Goal: Obtain resource: Download file/media

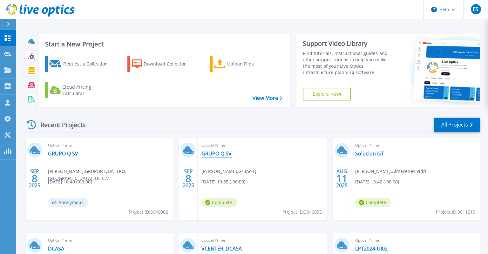
click at [216, 154] on link "GRUPO Q SV" at bounding box center [217, 153] width 30 height 6
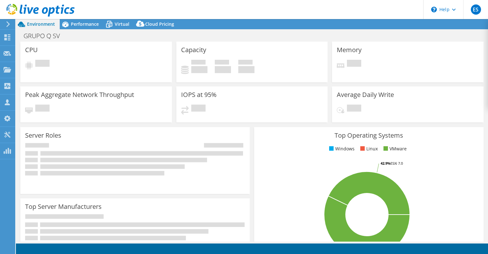
select select "USD"
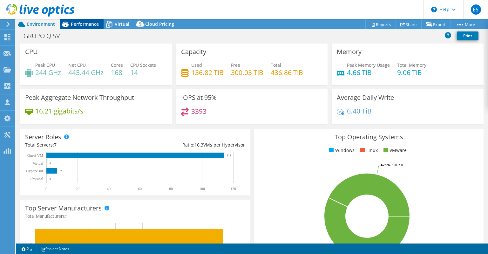
click at [90, 24] on span "Performance" at bounding box center [85, 24] width 28 height 6
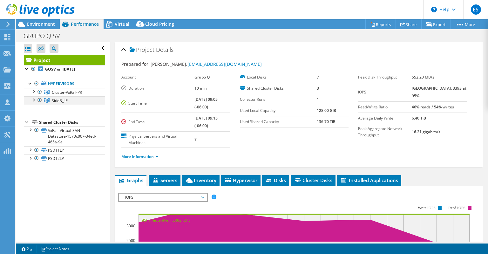
click at [39, 101] on div at bounding box center [40, 100] width 6 height 8
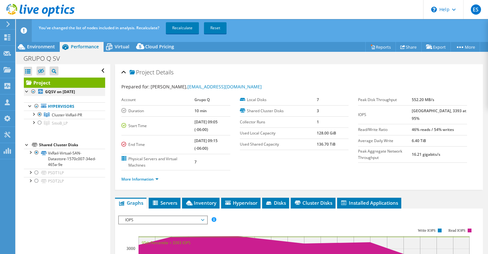
click at [36, 91] on div at bounding box center [33, 92] width 6 height 8
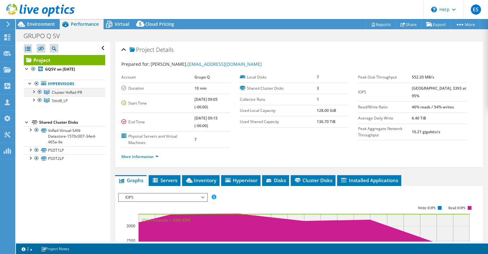
click at [38, 91] on div at bounding box center [40, 92] width 6 height 8
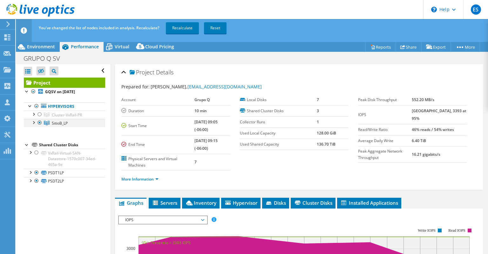
click at [39, 123] on div at bounding box center [40, 123] width 6 height 8
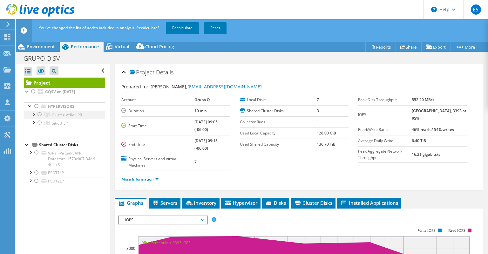
click at [39, 114] on div at bounding box center [40, 115] width 6 height 8
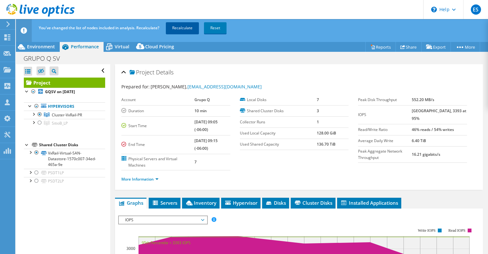
click at [179, 30] on link "Recalculate" at bounding box center [182, 27] width 33 height 11
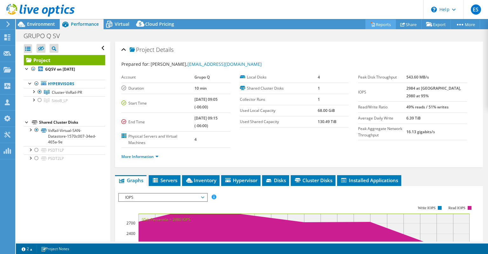
click at [387, 24] on link "Reports" at bounding box center [381, 24] width 31 height 10
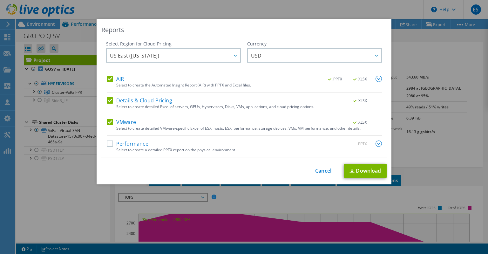
click at [116, 147] on label "Performance" at bounding box center [128, 144] width 42 height 6
click at [0, 0] on input "Performance" at bounding box center [0, 0] width 0 height 0
click at [113, 101] on label "Details & Cloud Pricing" at bounding box center [139, 100] width 65 height 6
click at [0, 0] on input "Details & Cloud Pricing" at bounding box center [0, 0] width 0 height 0
click at [368, 168] on link "Download" at bounding box center [365, 171] width 43 height 14
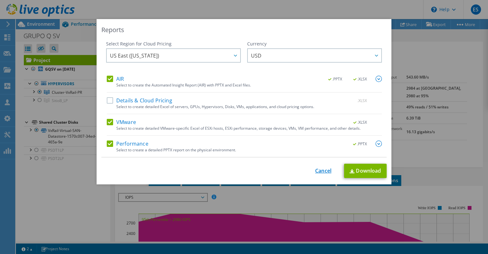
click at [324, 173] on link "Cancel" at bounding box center [323, 171] width 16 height 6
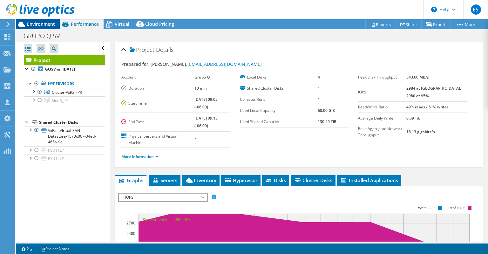
click at [43, 24] on span "Environment" at bounding box center [41, 24] width 28 height 6
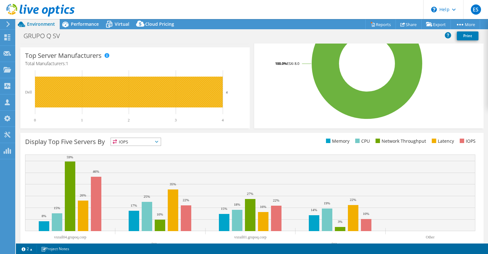
scroll to position [170, 0]
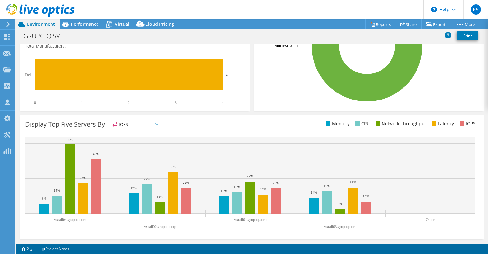
click at [153, 121] on span "IOPS" at bounding box center [136, 124] width 50 height 8
click at [280, 113] on div "This graph will display once collector runs have completed Display Top Five Ser…" at bounding box center [252, 177] width 468 height 128
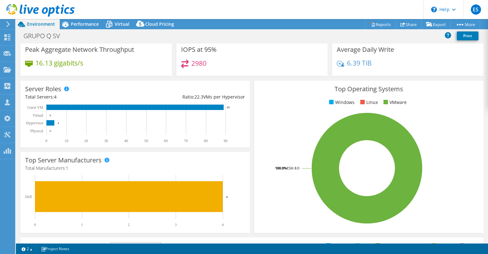
scroll to position [0, 0]
